Goal: Entertainment & Leisure: Consume media (video, audio)

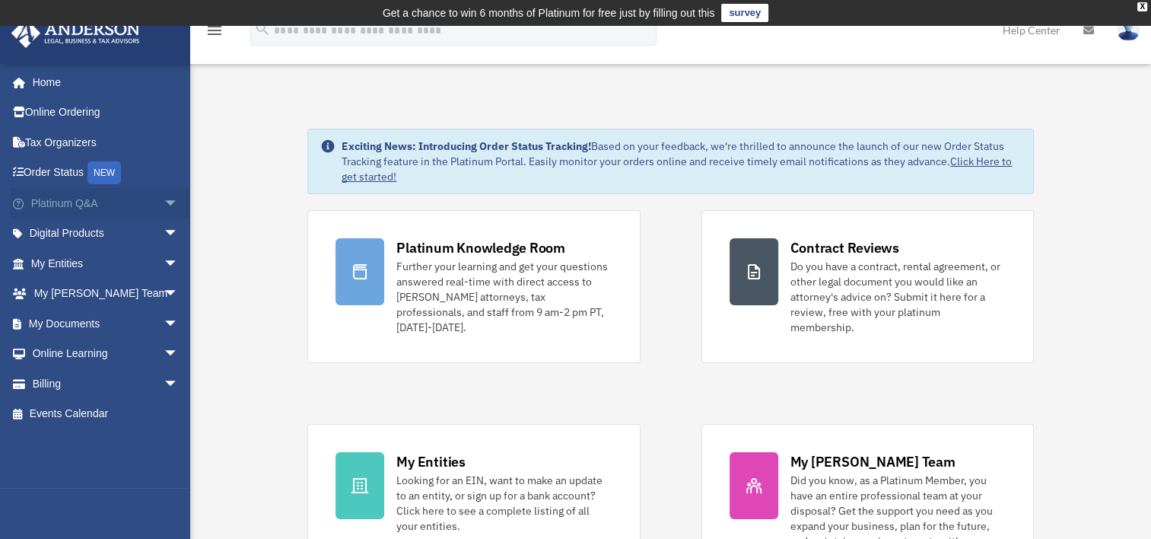
click at [164, 203] on span "arrow_drop_down" at bounding box center [179, 203] width 30 height 31
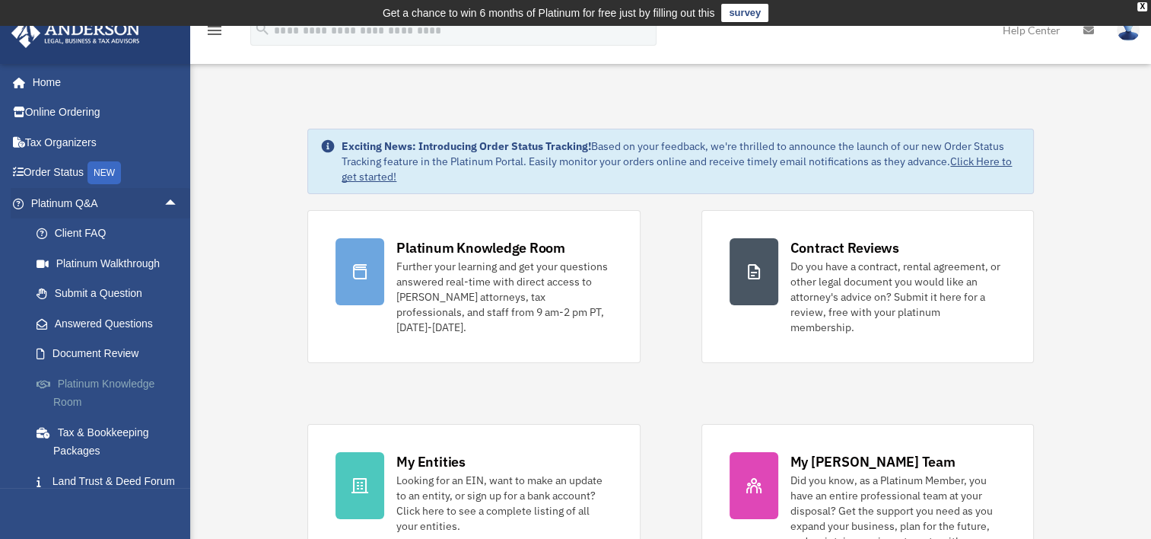
click at [110, 379] on link "Platinum Knowledge Room" at bounding box center [111, 392] width 180 height 49
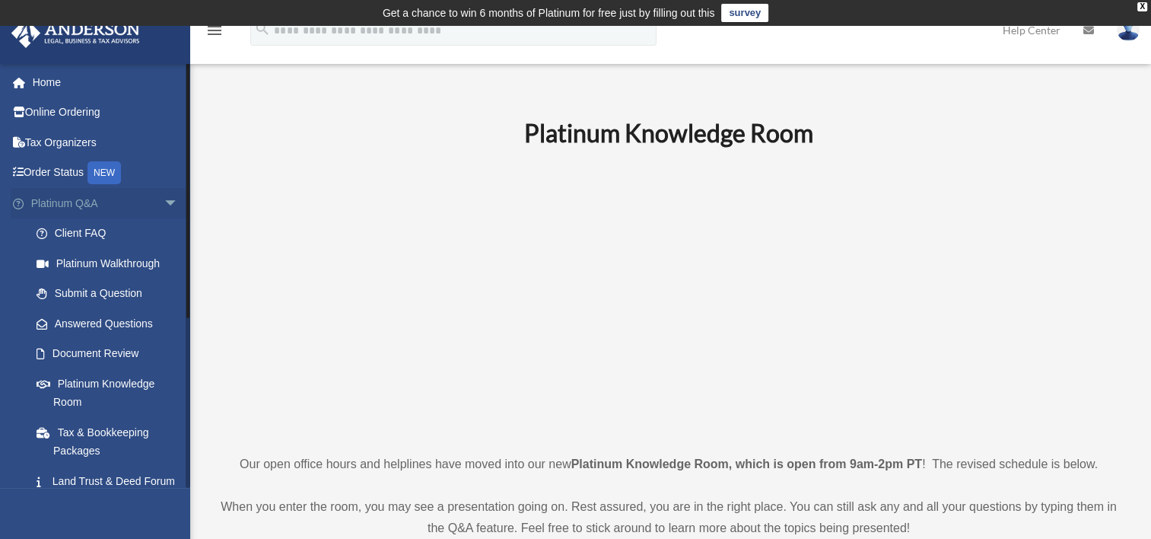
click at [164, 199] on span "arrow_drop_down" at bounding box center [179, 203] width 30 height 31
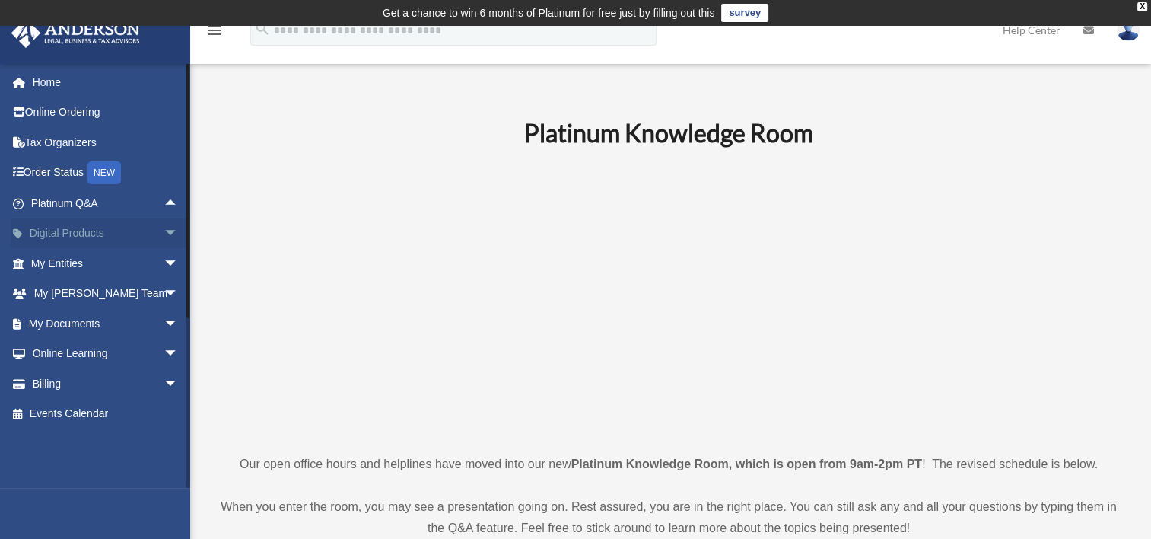
click at [164, 237] on span "arrow_drop_down" at bounding box center [179, 233] width 30 height 31
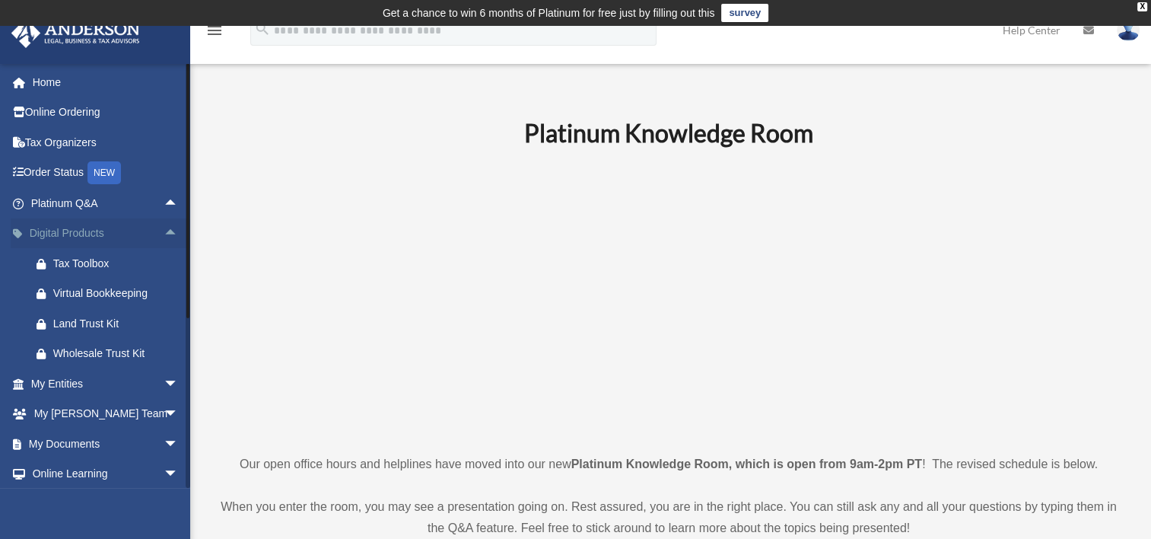
click at [164, 221] on span "arrow_drop_up" at bounding box center [179, 233] width 30 height 31
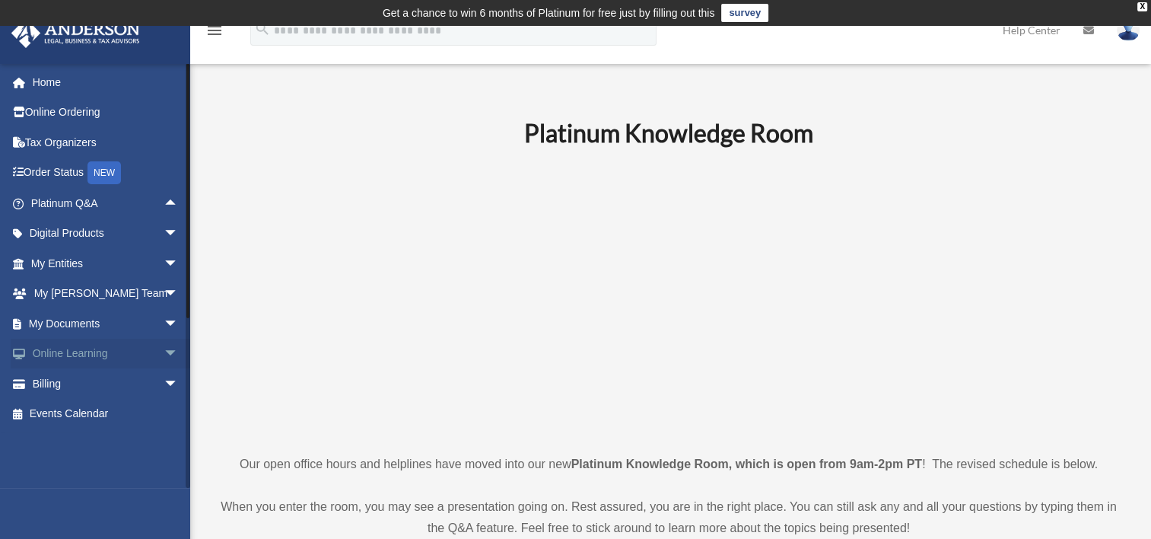
click at [164, 357] on span "arrow_drop_down" at bounding box center [179, 353] width 30 height 31
click at [111, 416] on link "Video Training" at bounding box center [111, 414] width 180 height 30
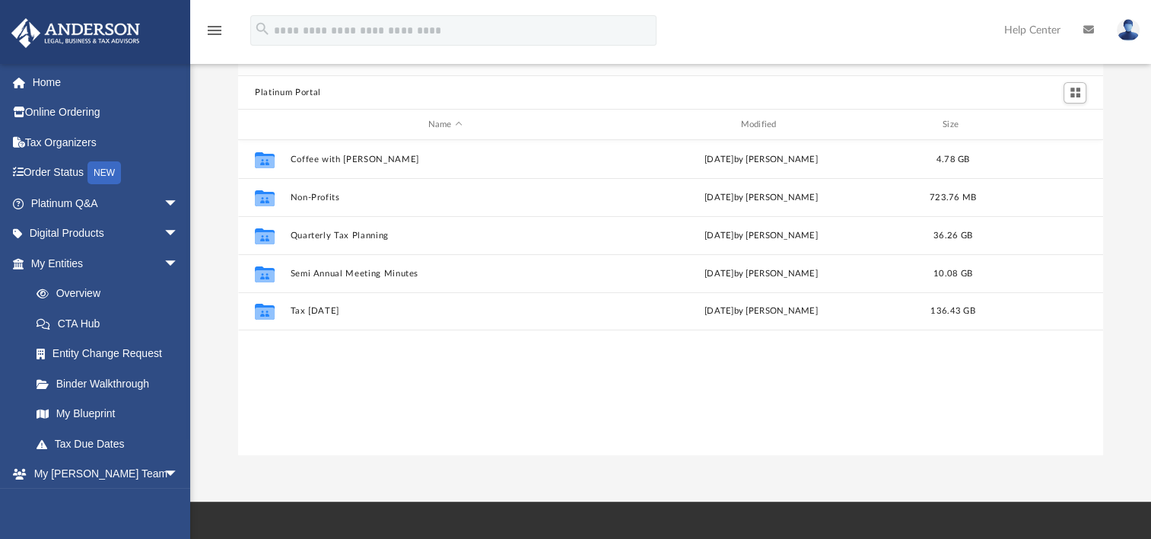
scroll to position [126, 0]
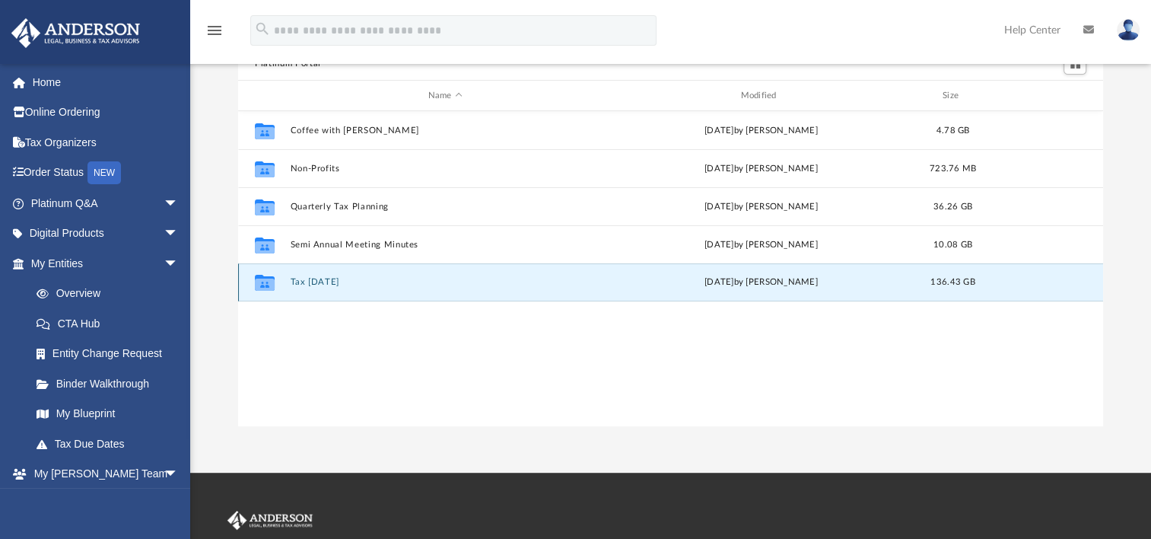
click at [305, 284] on button "Tax [DATE]" at bounding box center [446, 282] width 310 height 10
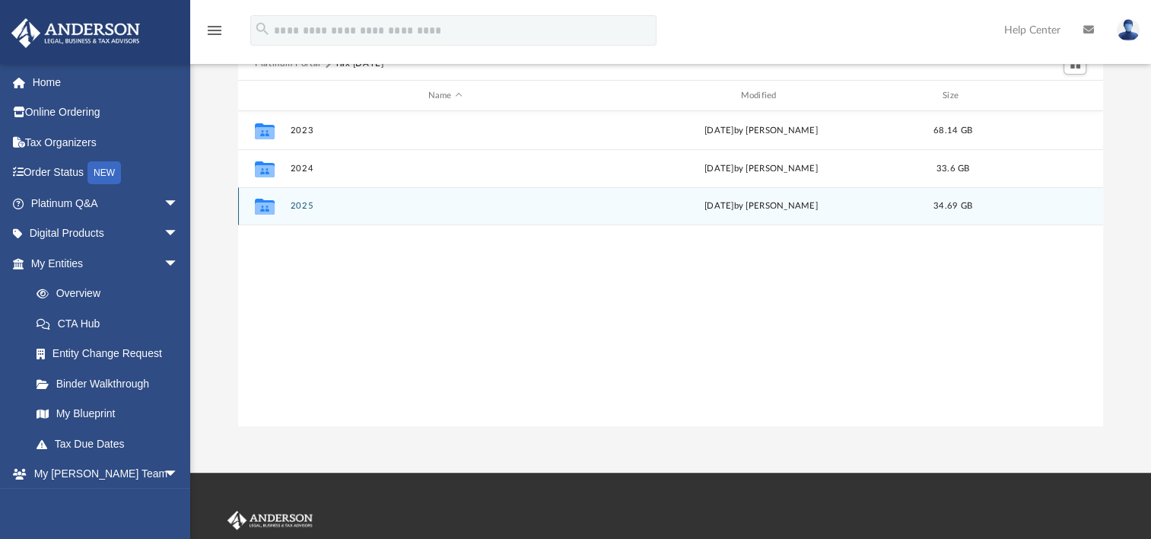
click at [297, 202] on button "2025" at bounding box center [446, 206] width 310 height 10
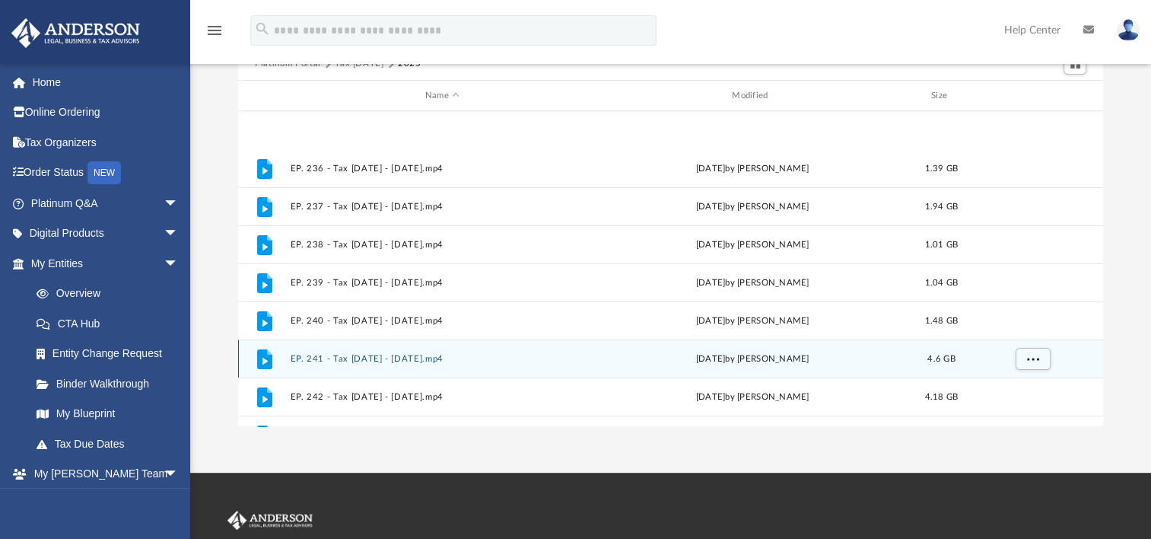
scroll to position [293, 0]
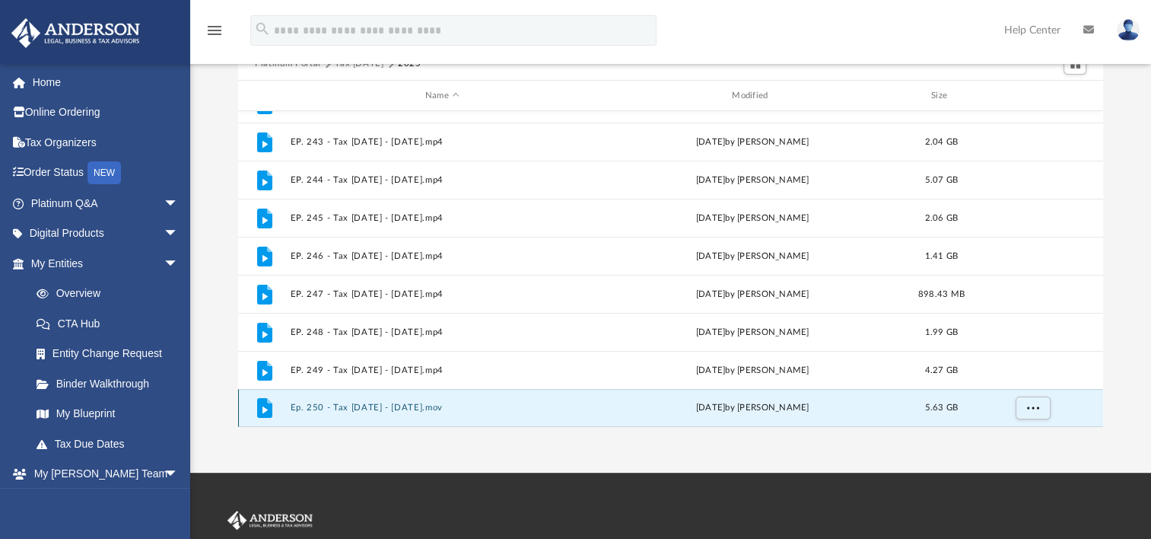
click at [406, 405] on button "Ep. 250 - Tax Tuesday - August 12th, 2025.mov" at bounding box center [442, 407] width 303 height 10
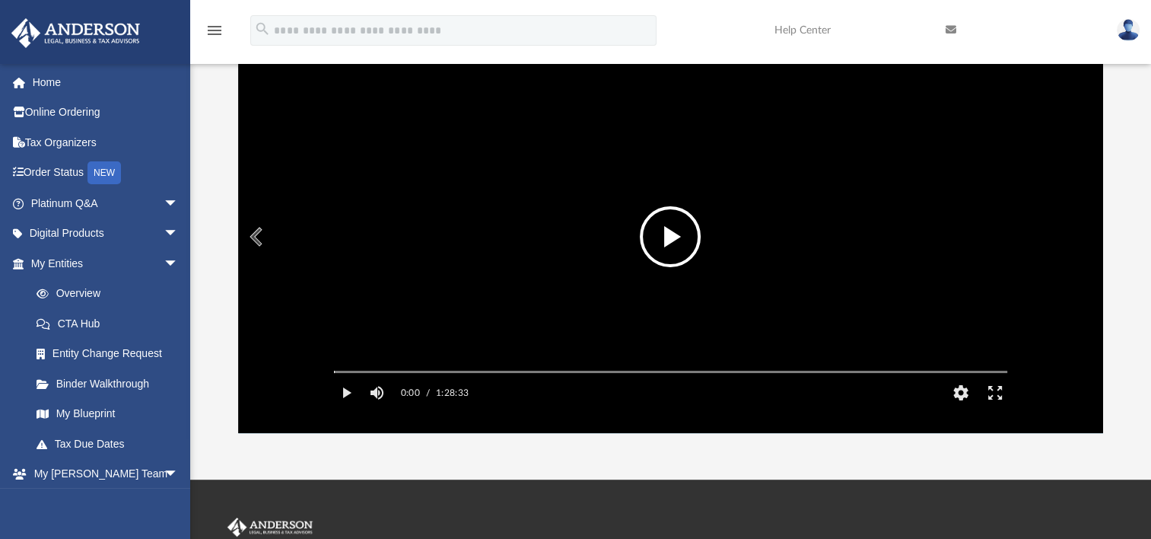
click at [671, 242] on button "File preview" at bounding box center [670, 236] width 61 height 61
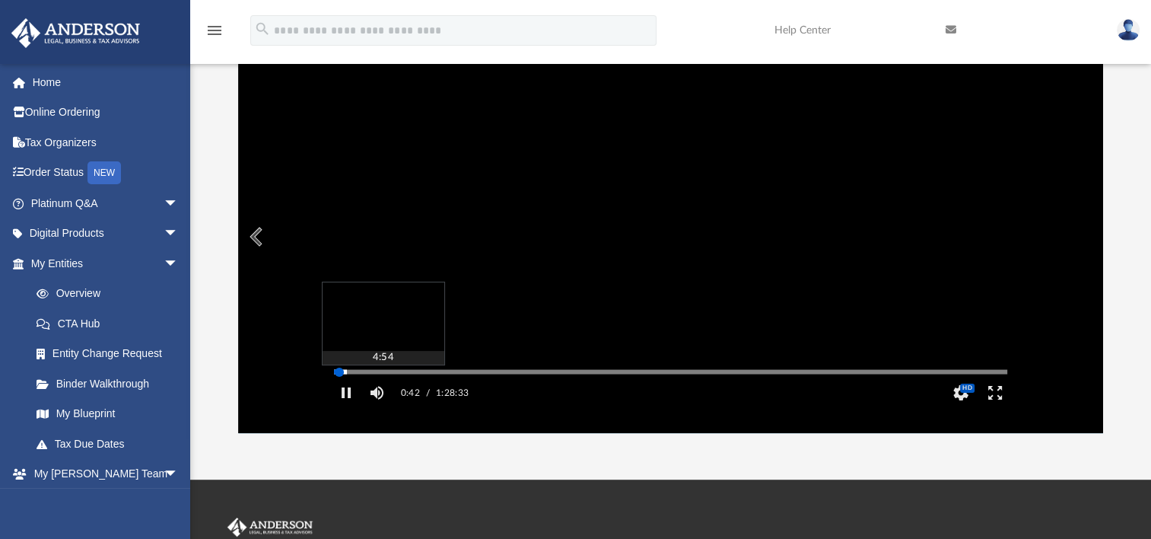
click at [370, 392] on div "Autoplay Disabled Speed Normal Quality Auto Subtitles/CC Off Audio Autoplay Dis…" at bounding box center [670, 236] width 865 height 392
click at [361, 393] on div "Autoplay Disabled Speed Normal Quality Auto Subtitles/CC Off Audio Autoplay Dis…" at bounding box center [670, 236] width 865 height 392
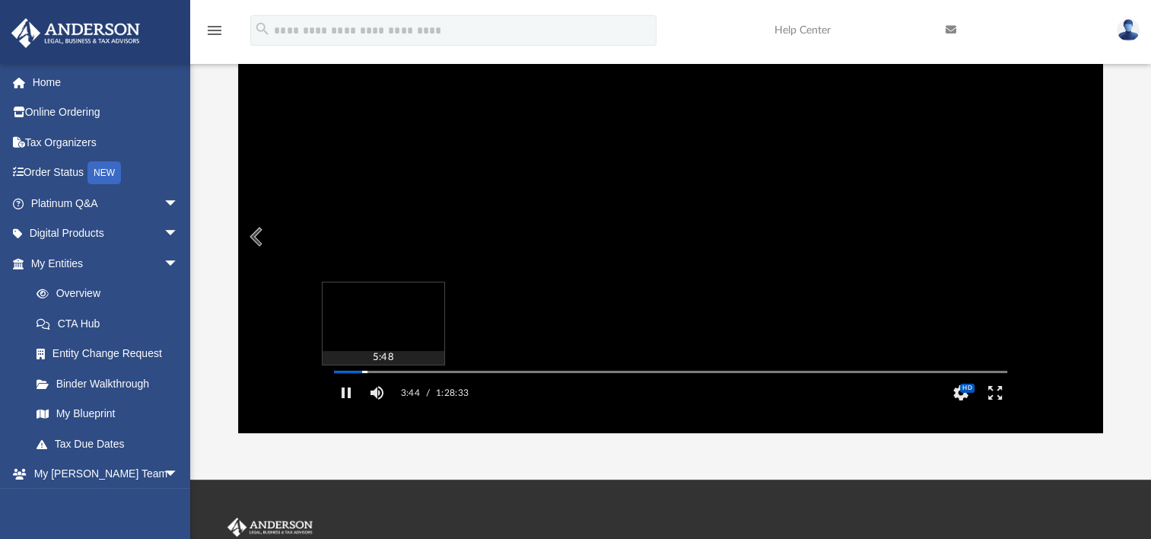
click at [378, 394] on div "Autoplay Disabled Speed Normal Quality Auto Subtitles/CC Off Audio Autoplay Dis…" at bounding box center [670, 236] width 865 height 392
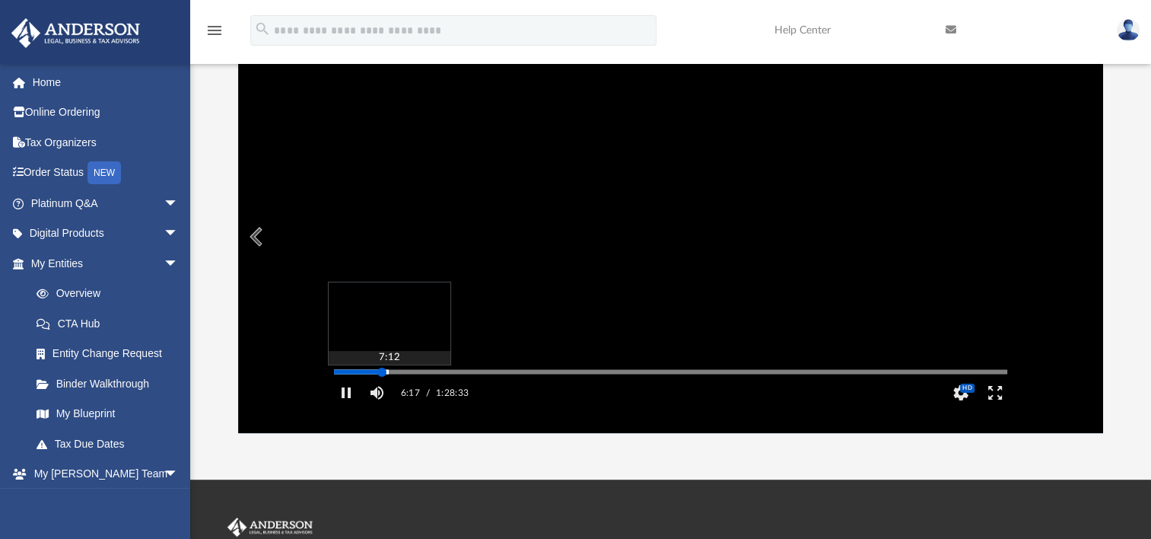
click at [389, 393] on div "Autoplay Disabled Speed Normal Quality Auto Subtitles/CC Off Audio Autoplay Dis…" at bounding box center [670, 236] width 865 height 392
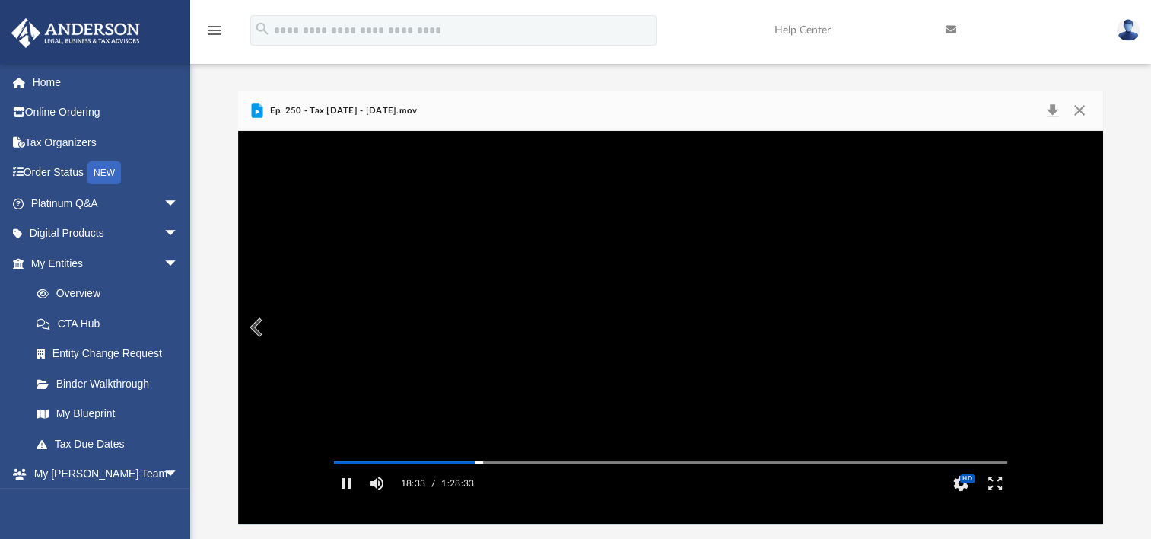
scroll to position [0, 0]
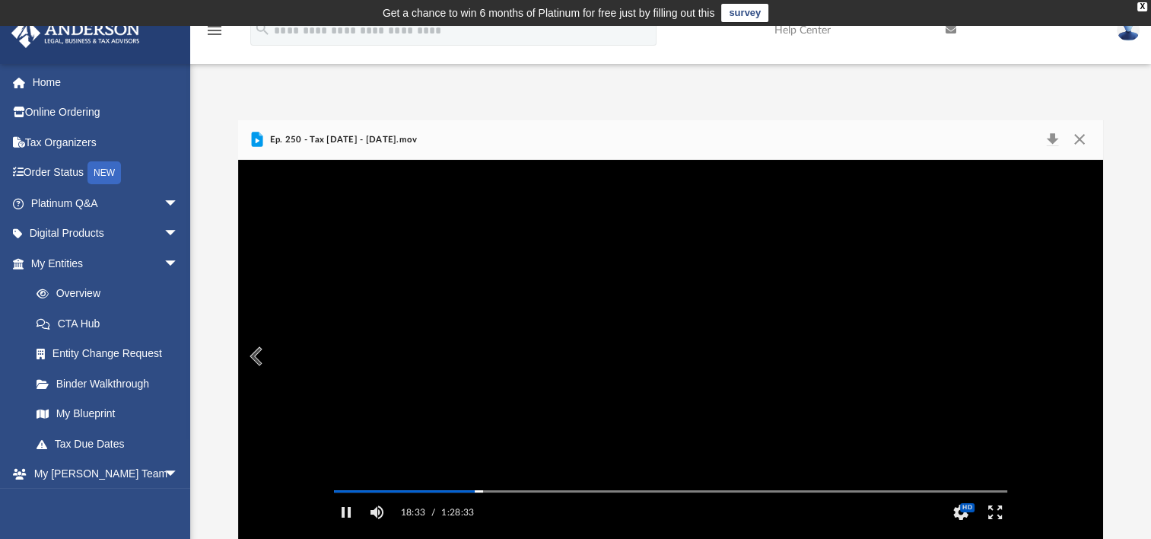
drag, startPoint x: 583, startPoint y: 240, endPoint x: 583, endPoint y: 249, distance: 9.9
click at [583, 240] on video "File preview" at bounding box center [670, 356] width 697 height 349
